Goal: Contribute content: Add original content to the website for others to see

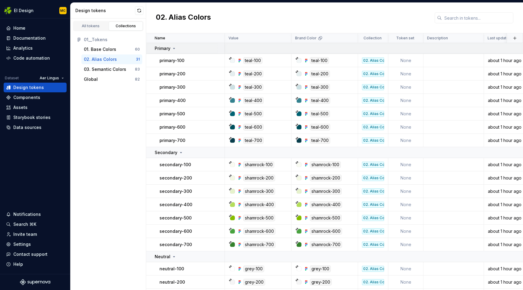
click at [174, 50] on icon at bounding box center [173, 48] width 5 height 5
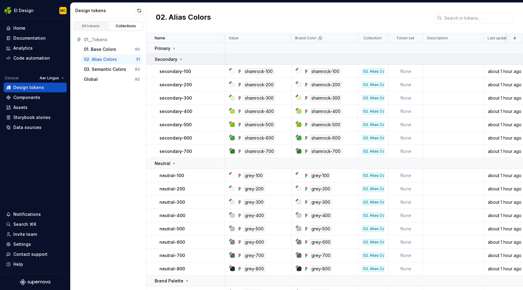
click at [179, 59] on icon at bounding box center [180, 59] width 5 height 5
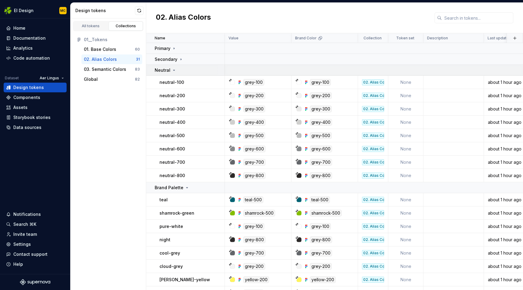
click at [174, 69] on icon at bounding box center [173, 70] width 5 height 5
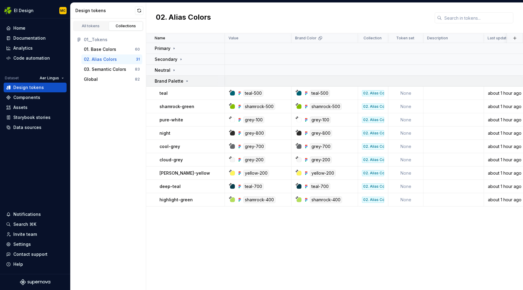
click at [185, 80] on icon at bounding box center [186, 81] width 5 height 5
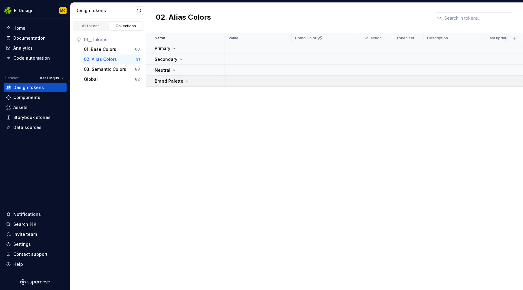
click at [185, 80] on icon at bounding box center [186, 81] width 5 height 5
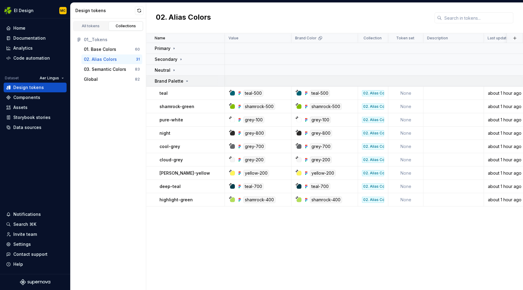
click at [185, 80] on icon at bounding box center [186, 81] width 5 height 5
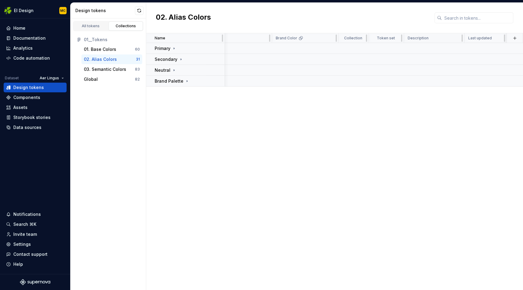
scroll to position [0, 19]
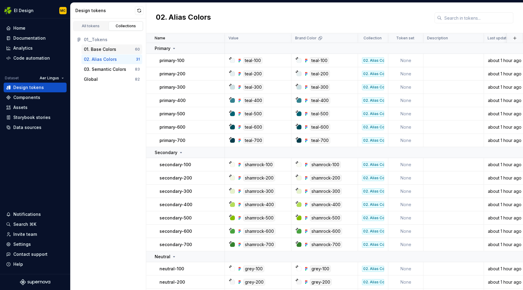
click at [111, 46] on div "01. Base Colors 60" at bounding box center [111, 49] width 61 height 10
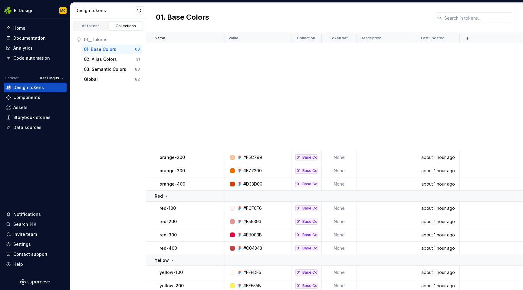
scroll to position [715, 0]
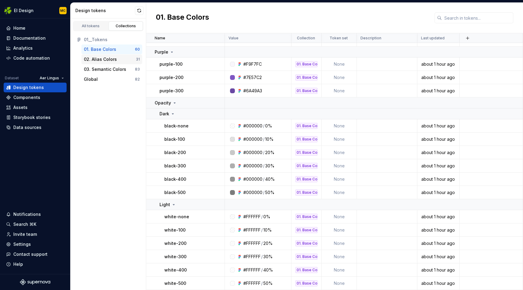
click at [113, 59] on div "02. Alias Colors" at bounding box center [100, 59] width 33 height 6
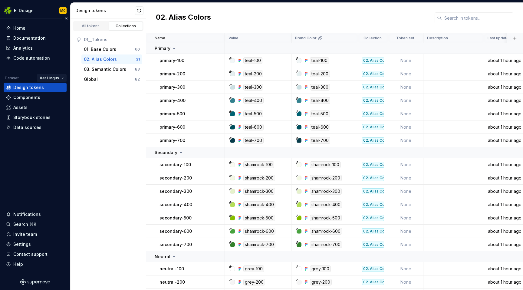
click at [60, 77] on html "EI Design MC Home Documentation Analytics Code automation Dataset Aer Lingus De…" at bounding box center [261, 145] width 523 height 290
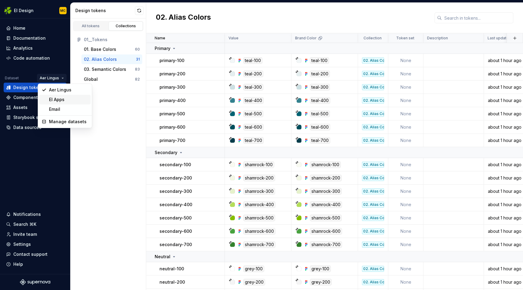
click at [61, 99] on div "EI Apps" at bounding box center [68, 99] width 39 height 6
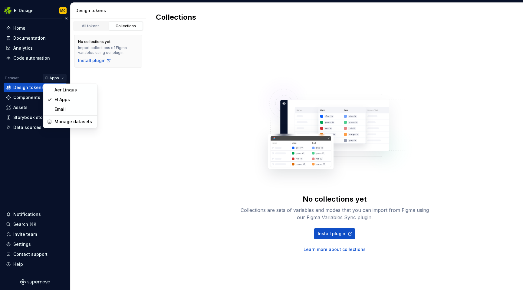
click at [62, 78] on html "EI Design MC Home Documentation Analytics Code automation Dataset EI Apps Desig…" at bounding box center [261, 145] width 523 height 290
click at [61, 108] on div "Email" at bounding box center [73, 109] width 39 height 6
click at [62, 78] on html "EI Design MC Home Documentation Analytics Code automation Dataset Email Design …" at bounding box center [261, 145] width 523 height 290
click at [63, 91] on div "Aer Lingus" at bounding box center [77, 90] width 39 height 6
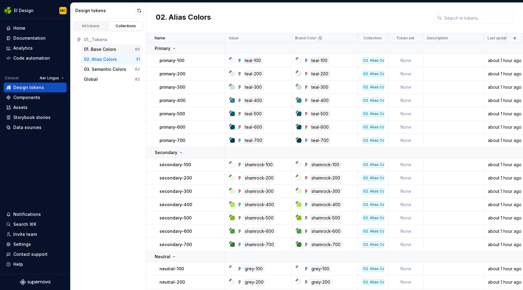
click at [112, 47] on div "01. Base Colors" at bounding box center [100, 49] width 32 height 6
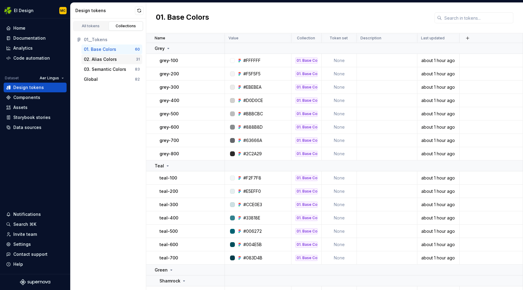
click at [103, 60] on div "02. Alias Colors" at bounding box center [100, 59] width 33 height 6
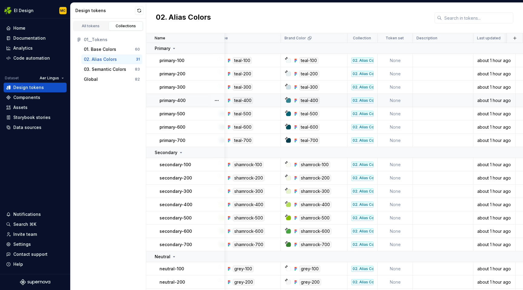
scroll to position [0, 14]
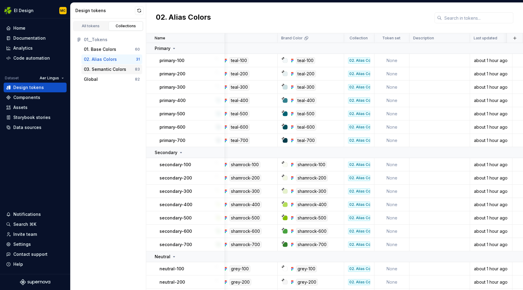
click at [116, 66] on div "03. Semantic Colors" at bounding box center [105, 69] width 42 height 6
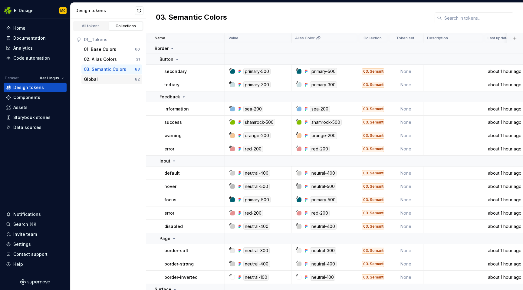
click at [113, 77] on div "Global" at bounding box center [109, 79] width 51 height 6
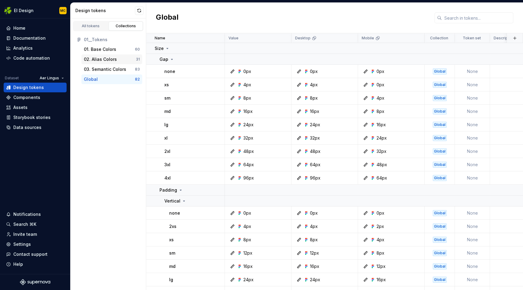
click at [110, 57] on div "02. Alias Colors" at bounding box center [100, 59] width 33 height 6
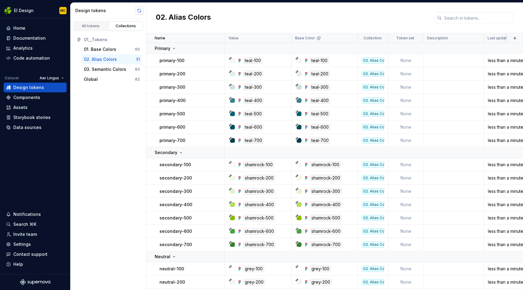
click at [140, 9] on button "button" at bounding box center [139, 10] width 8 height 8
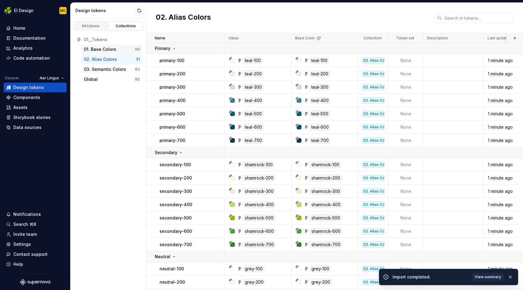
click at [115, 49] on div "01. Base Colors" at bounding box center [109, 49] width 51 height 6
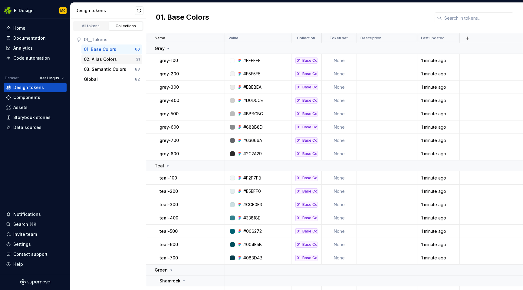
click at [116, 57] on div "02. Alias Colors" at bounding box center [110, 59] width 52 height 6
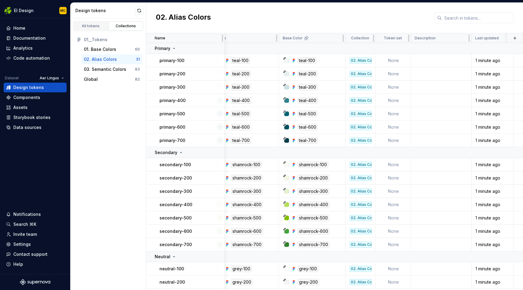
scroll to position [0, 17]
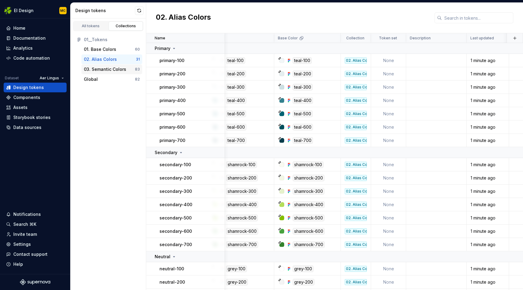
click at [103, 69] on div "03. Semantic Colors" at bounding box center [105, 69] width 42 height 6
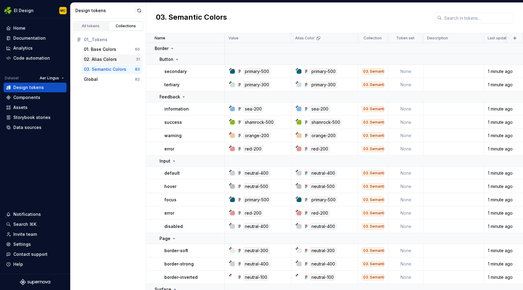
click at [117, 58] on div "02. Alias Colors" at bounding box center [110, 59] width 52 height 6
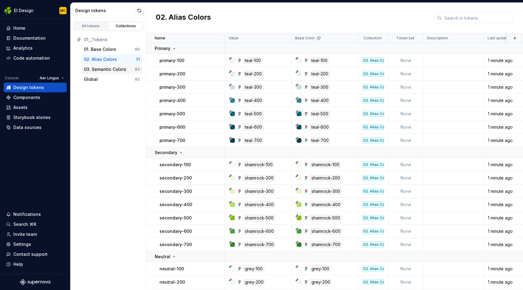
click at [111, 66] on div "03. Semantic Colors 83" at bounding box center [111, 69] width 61 height 10
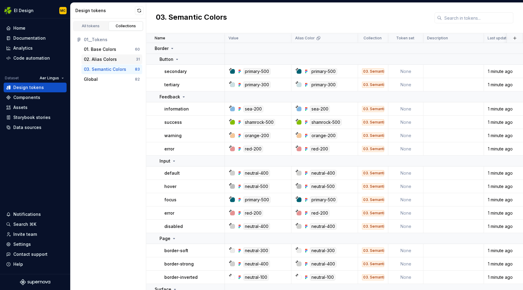
click at [111, 59] on div "02. Alias Colors" at bounding box center [100, 59] width 33 height 6
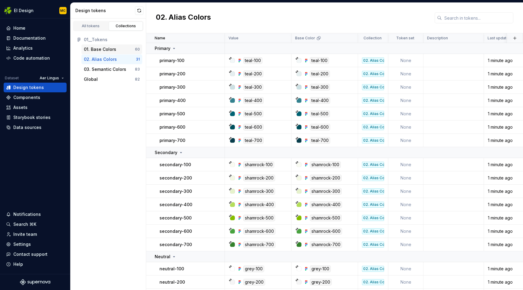
click at [117, 48] on div "01. Base Colors" at bounding box center [109, 49] width 51 height 6
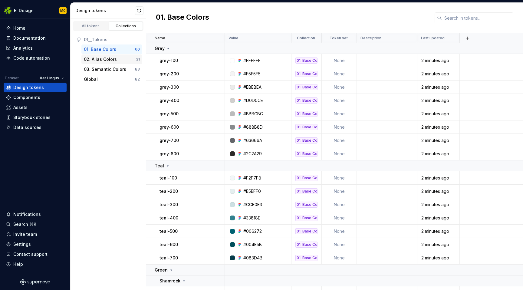
click at [114, 59] on div "02. Alias Colors" at bounding box center [100, 59] width 33 height 6
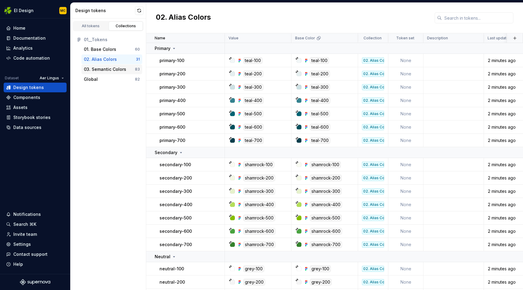
click at [106, 67] on div "03. Semantic Colors" at bounding box center [105, 69] width 42 height 6
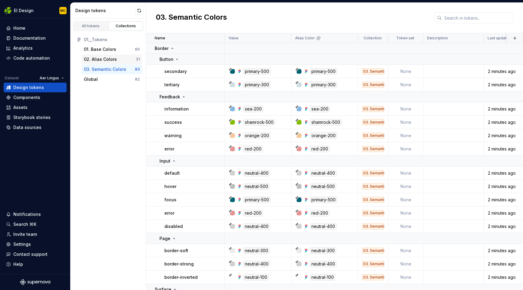
click at [105, 56] on div "02. Alias Colors 31" at bounding box center [111, 59] width 61 height 10
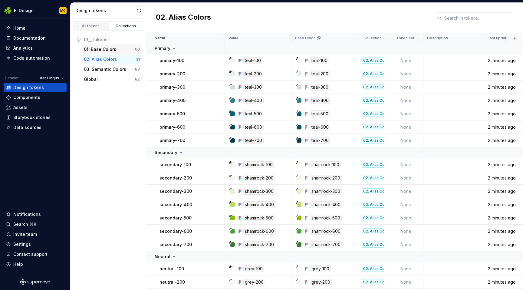
click at [104, 47] on div "01. Base Colors" at bounding box center [100, 49] width 32 height 6
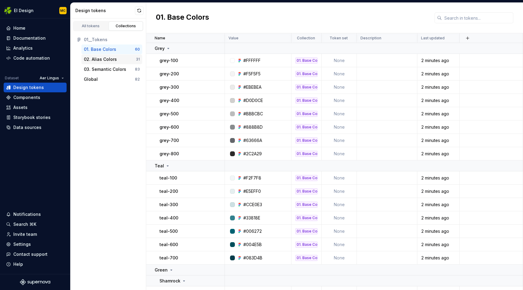
click at [101, 61] on div "02. Alias Colors" at bounding box center [100, 59] width 33 height 6
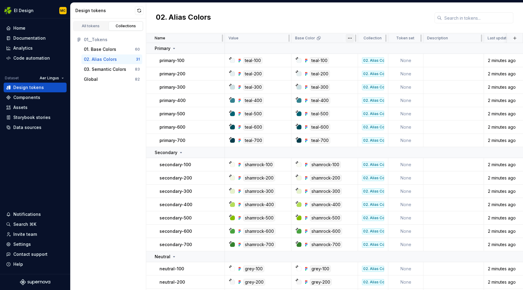
click at [350, 38] on html "EI Design MC Home Documentation Analytics Code automation Dataset Aer Lingus De…" at bounding box center [261, 145] width 523 height 290
click at [362, 51] on span "Edit theme" at bounding box center [376, 50] width 39 height 6
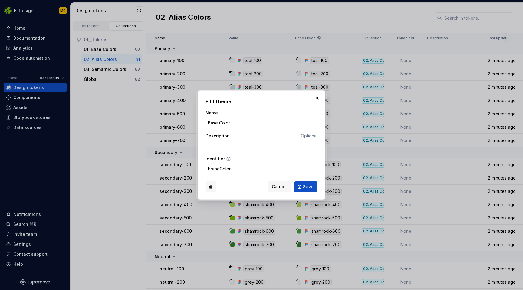
click at [210, 185] on button "button" at bounding box center [210, 186] width 11 height 11
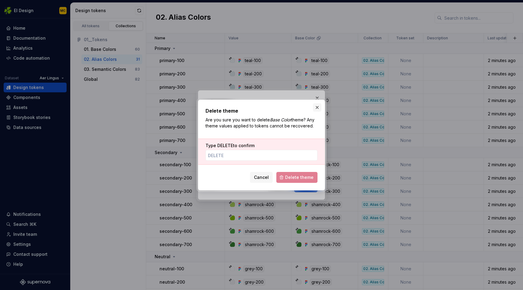
click at [318, 105] on button "button" at bounding box center [317, 107] width 8 height 8
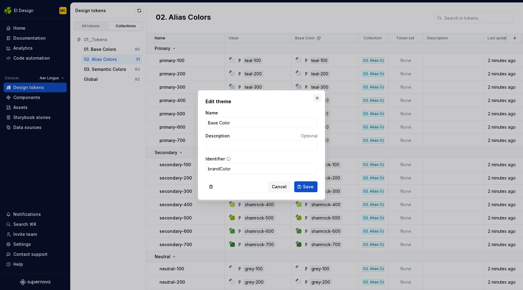
click at [318, 98] on button "button" at bounding box center [317, 98] width 8 height 8
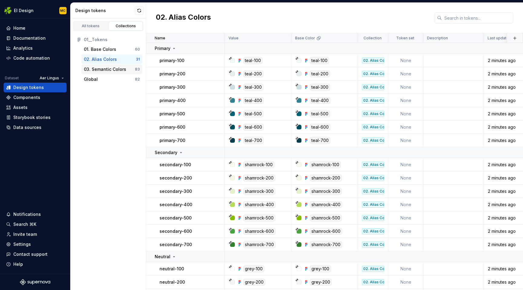
click at [113, 70] on div "03. Semantic Colors" at bounding box center [105, 69] width 42 height 6
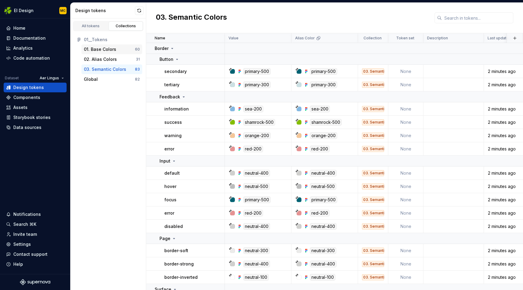
click at [114, 51] on div "01. Base Colors" at bounding box center [100, 49] width 32 height 6
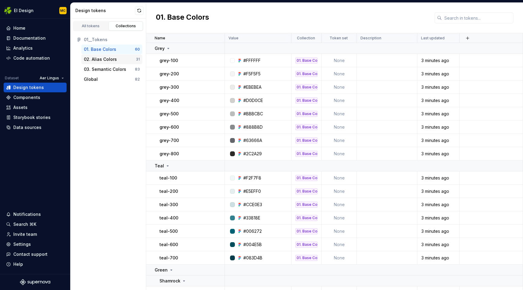
click at [114, 58] on div "02. Alias Colors" at bounding box center [100, 59] width 33 height 6
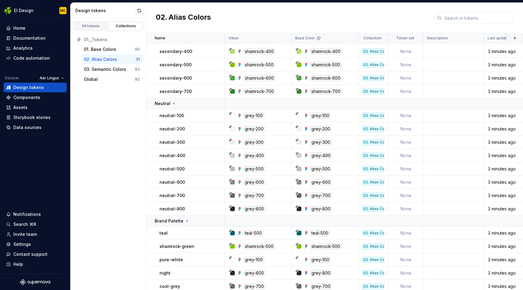
scroll to position [209, 0]
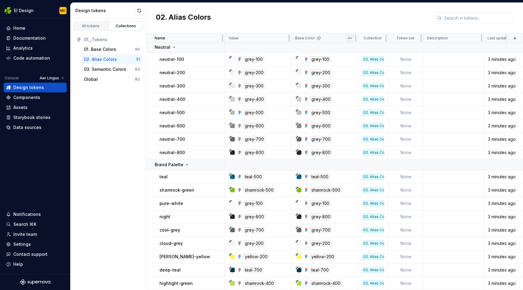
click at [350, 38] on html "EI Design MC Home Documentation Analytics Code automation Dataset Aer Lingus De…" at bounding box center [261, 145] width 523 height 290
click at [357, 47] on span "Edit theme" at bounding box center [376, 50] width 39 height 6
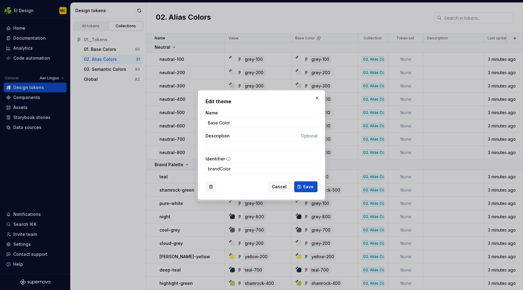
click at [213, 186] on button "button" at bounding box center [210, 186] width 11 height 11
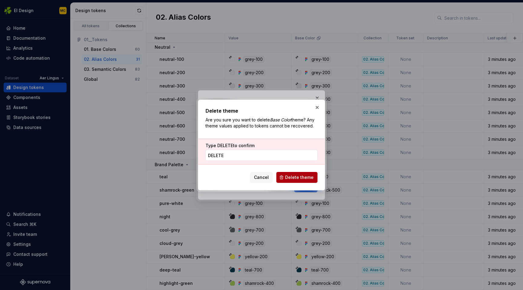
type input "DELETE"
click at [307, 175] on span "Delete theme" at bounding box center [299, 177] width 28 height 6
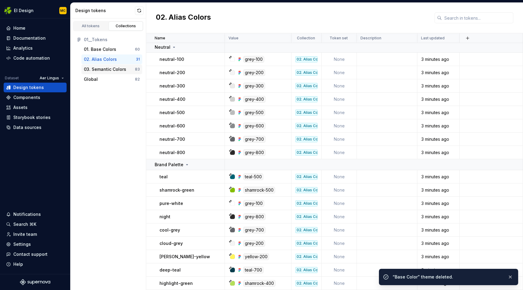
click at [122, 69] on div "03. Semantic Colors" at bounding box center [105, 69] width 42 height 6
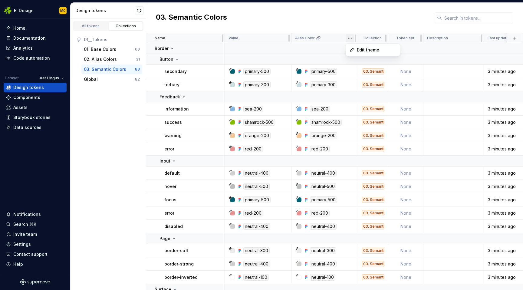
click at [350, 38] on html "EI Design MC Home Documentation Analytics Code automation Dataset Aer Lingus De…" at bounding box center [261, 145] width 523 height 290
click at [361, 51] on span "Edit theme" at bounding box center [376, 50] width 39 height 6
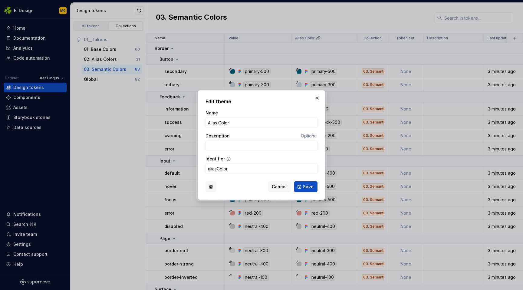
click at [211, 187] on button "button" at bounding box center [210, 186] width 11 height 11
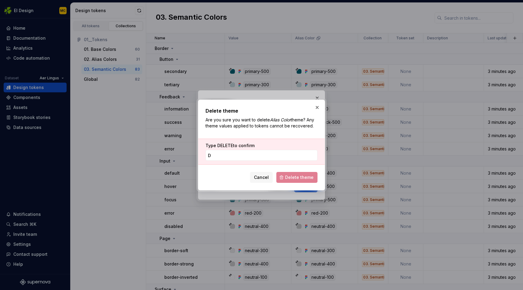
type input "DELETE"
click at [296, 176] on span "Delete theme" at bounding box center [299, 177] width 28 height 6
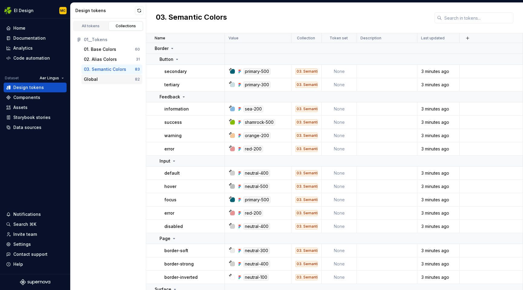
click at [95, 76] on div "Global" at bounding box center [91, 79] width 14 height 6
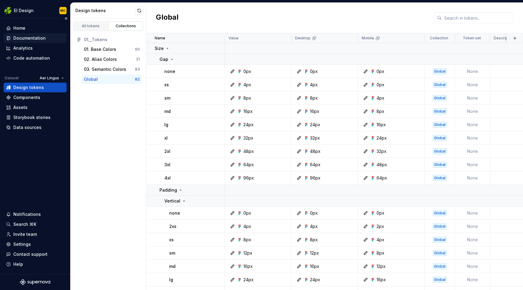
click at [30, 38] on div "Documentation" at bounding box center [29, 38] width 32 height 6
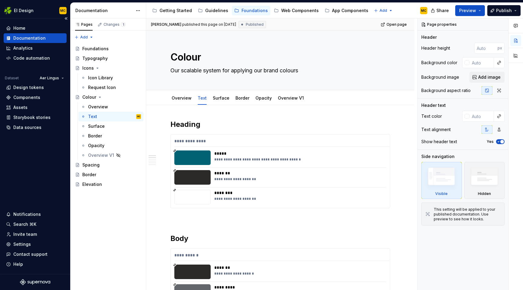
click at [36, 37] on div "Documentation" at bounding box center [29, 38] width 32 height 6
click at [137, 10] on html "EI Design MC Home Documentation Analytics Code automation Dataset Aer Lingus De…" at bounding box center [261, 145] width 523 height 290
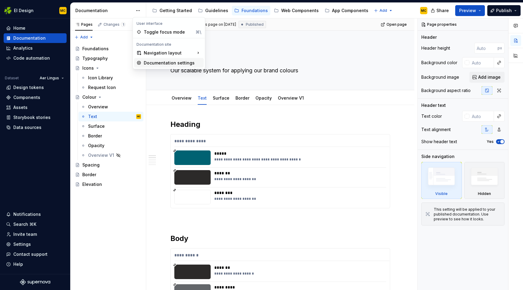
click at [152, 61] on div "Documentation settings" at bounding box center [172, 63] width 57 height 6
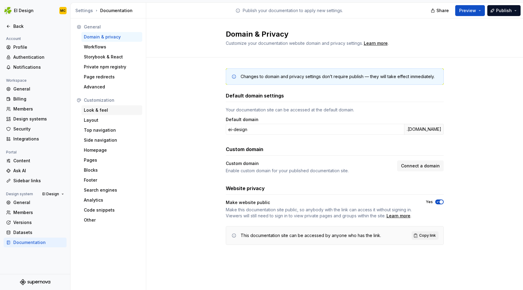
click at [101, 110] on div "Look & feel" at bounding box center [112, 110] width 56 height 6
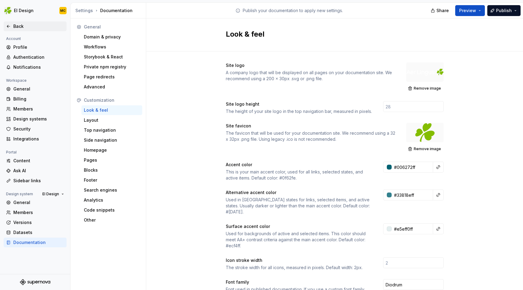
click at [19, 28] on div "Back" at bounding box center [38, 26] width 51 height 6
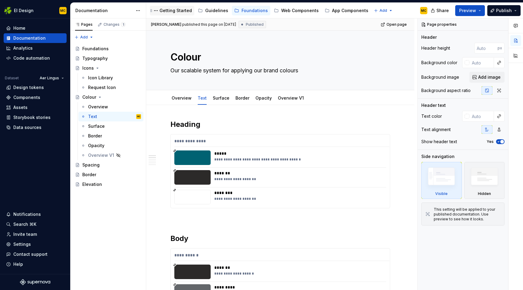
click at [168, 12] on div "Getting Started" at bounding box center [175, 11] width 32 height 6
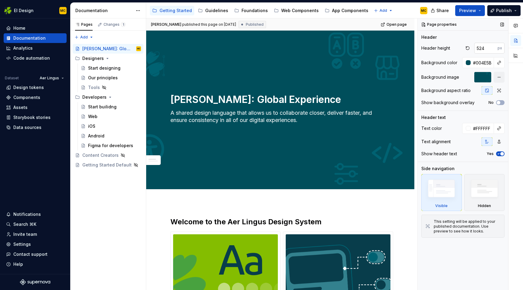
type textarea "*"
click at [485, 47] on input "524" at bounding box center [485, 48] width 23 height 11
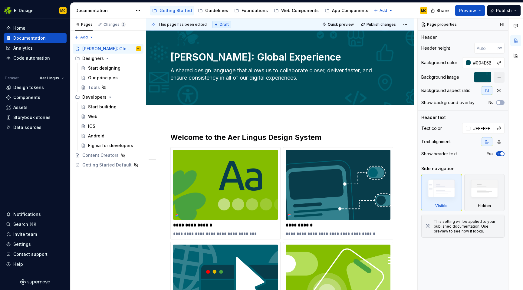
click at [489, 24] on div "Page properties" at bounding box center [462, 24] width 90 height 12
click at [500, 12] on span "Publish" at bounding box center [504, 11] width 16 height 6
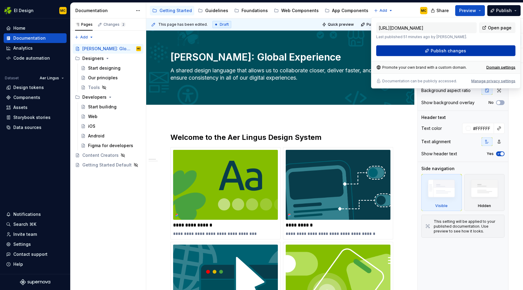
click at [463, 50] on span "Publish changes" at bounding box center [447, 51] width 35 height 6
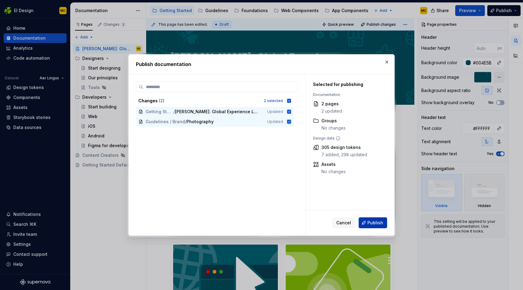
click at [371, 220] on span "Publish" at bounding box center [375, 223] width 16 height 6
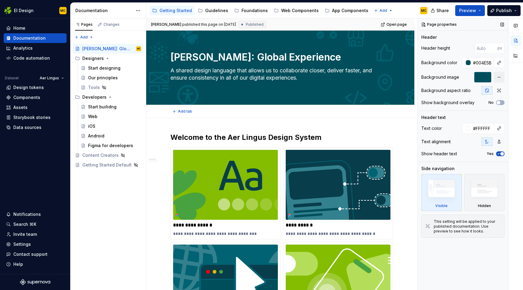
type textarea "*"
click at [482, 49] on input "number" at bounding box center [485, 48] width 23 height 11
type input "320"
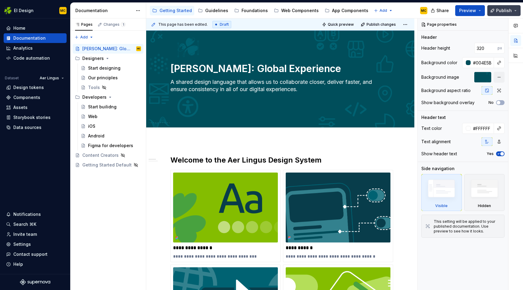
click at [497, 12] on span "Publish" at bounding box center [504, 11] width 16 height 6
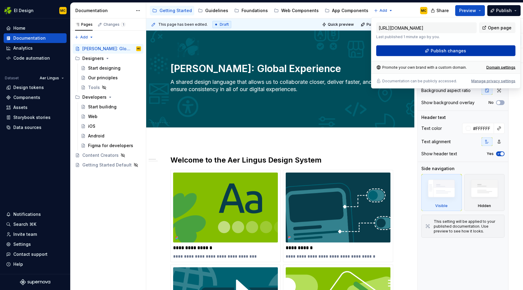
click at [472, 47] on button "Publish changes" at bounding box center [445, 50] width 139 height 11
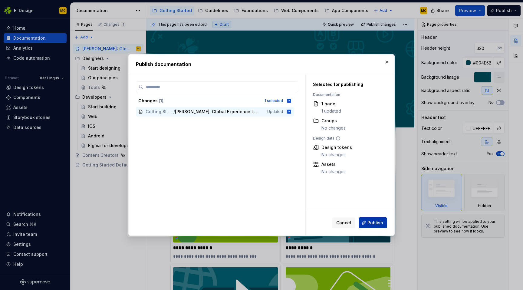
click at [375, 224] on span "Publish" at bounding box center [375, 223] width 16 height 6
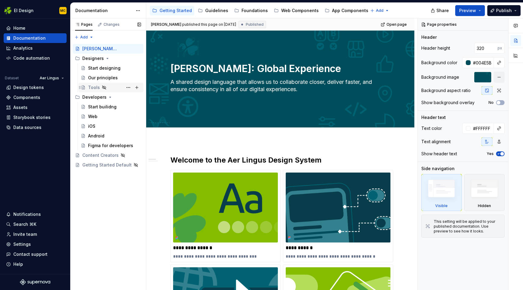
type textarea "*"
